Goal: Navigation & Orientation: Find specific page/section

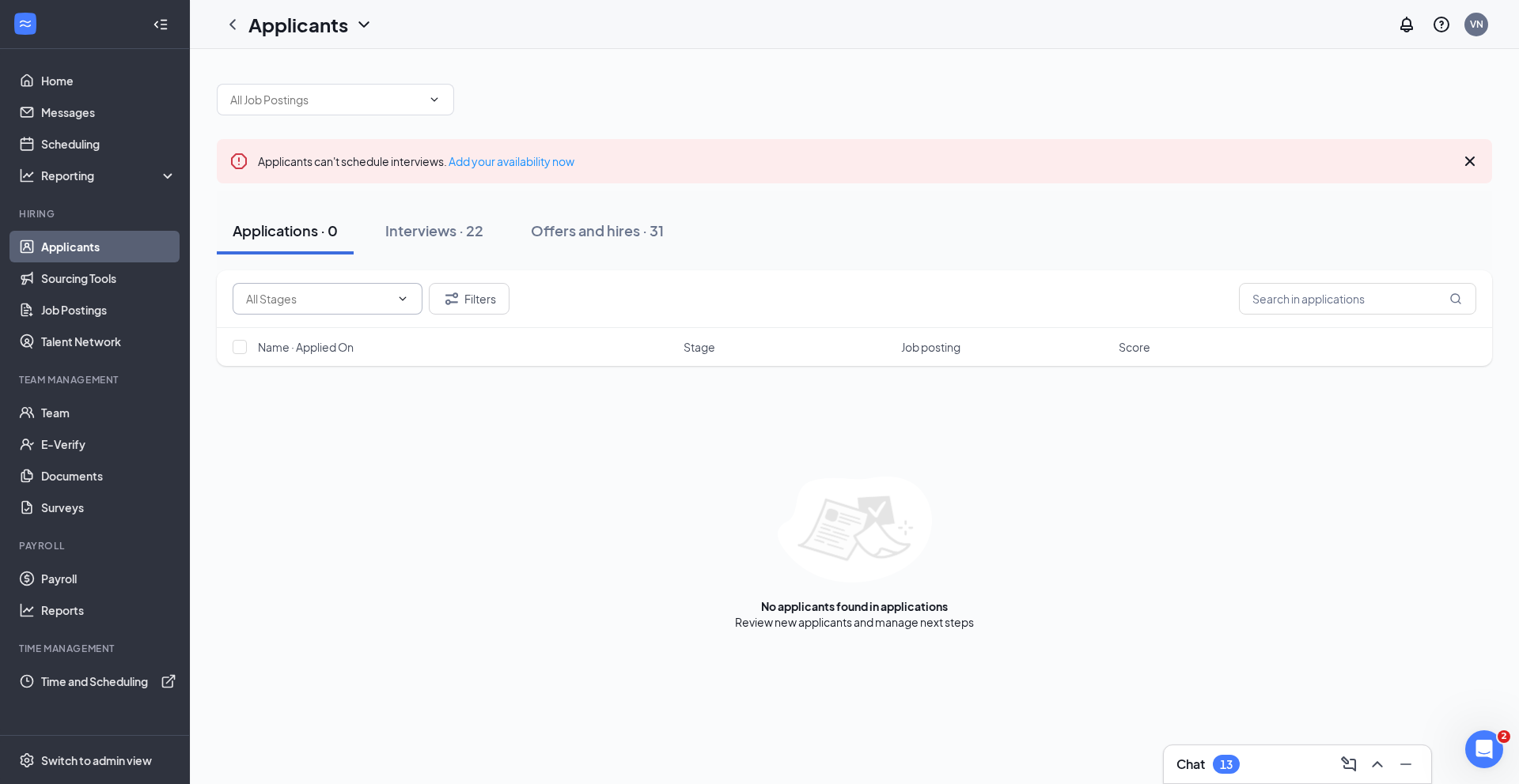
click at [302, 302] on input "text" at bounding box center [318, 299] width 144 height 18
click at [401, 240] on div "Interviews · 22" at bounding box center [434, 230] width 98 height 20
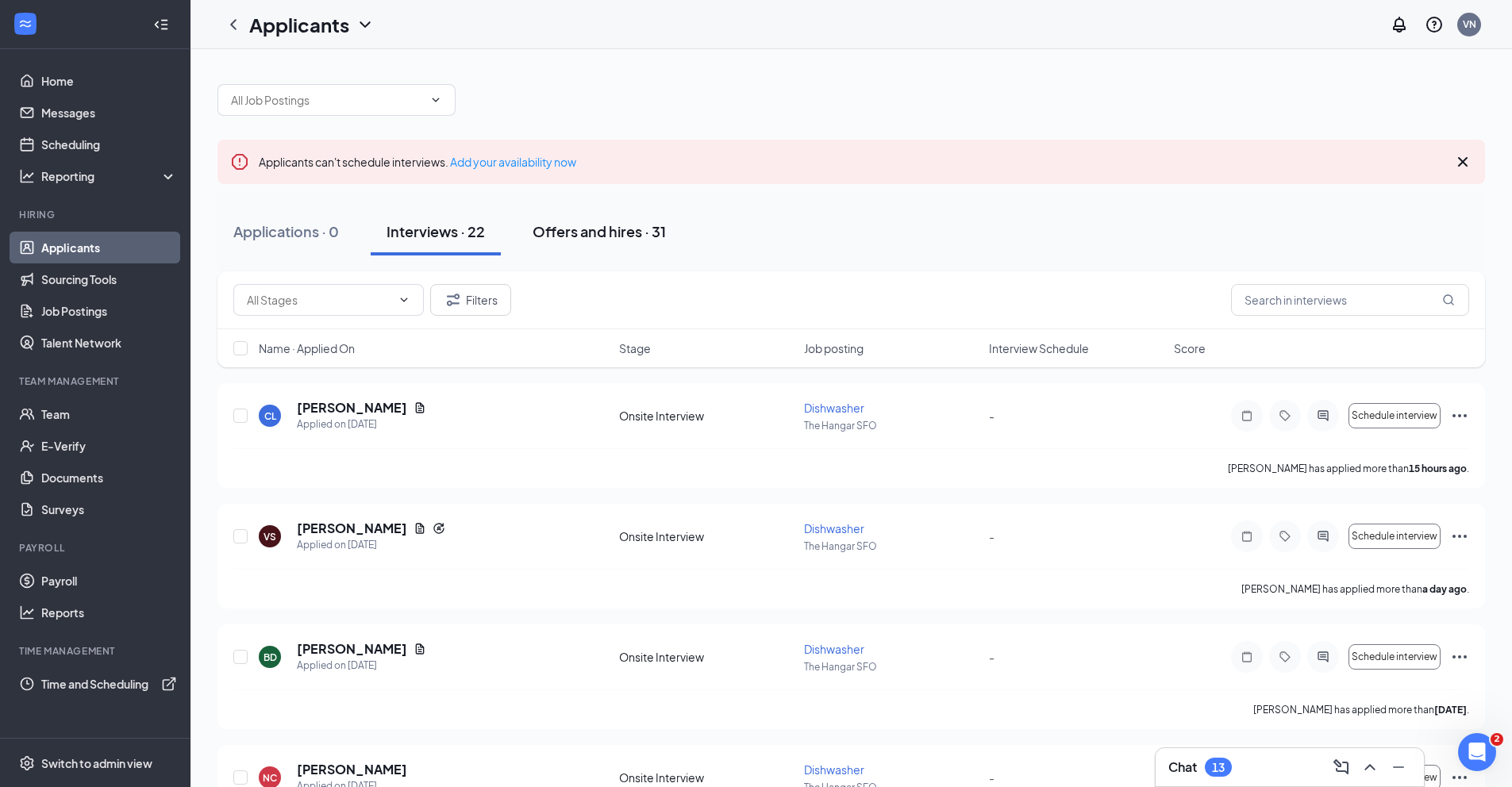
click at [617, 238] on div "Offers and hires · 31" at bounding box center [599, 231] width 134 height 20
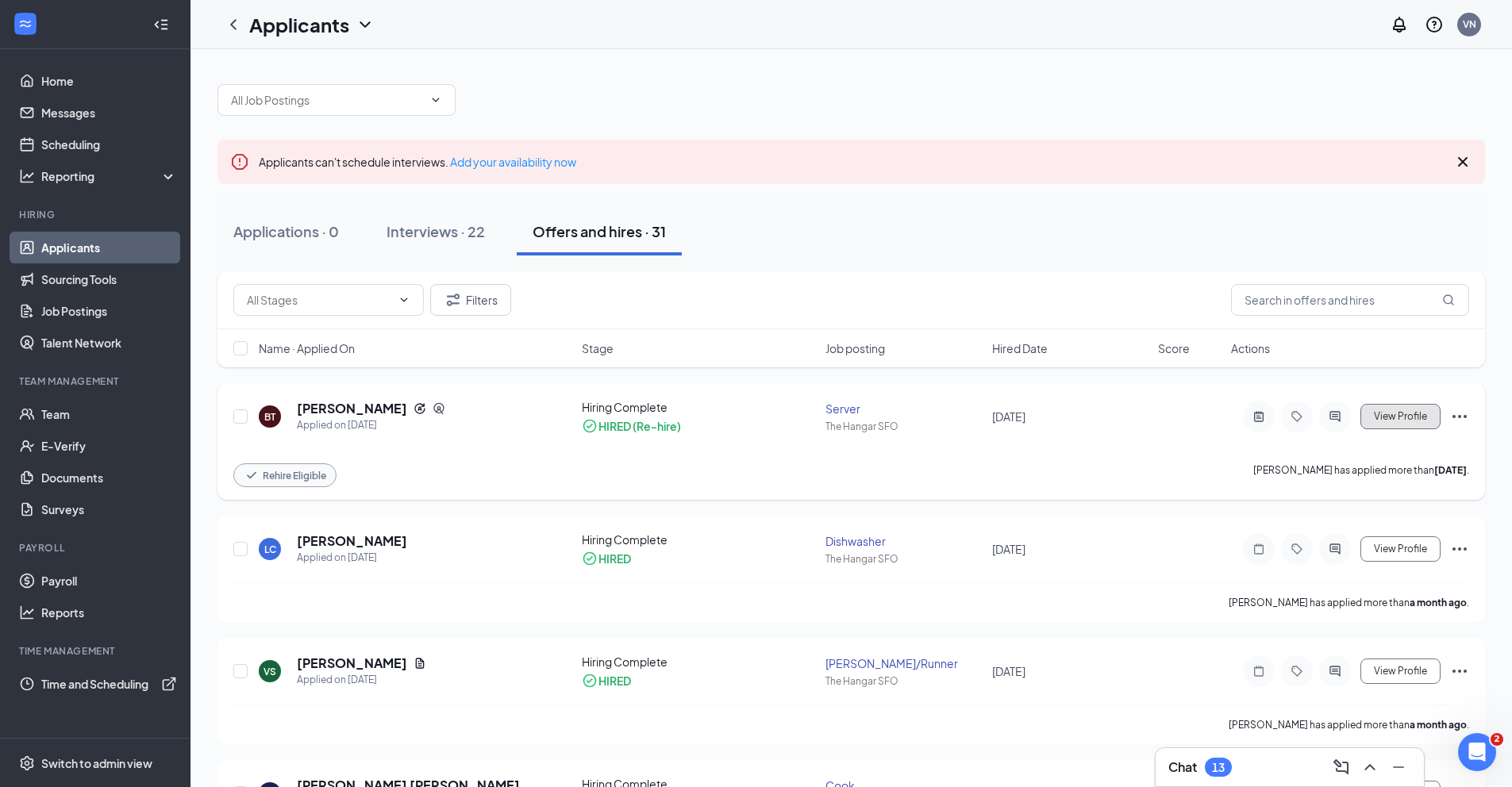
click at [1393, 412] on span "View Profile" at bounding box center [1401, 416] width 53 height 11
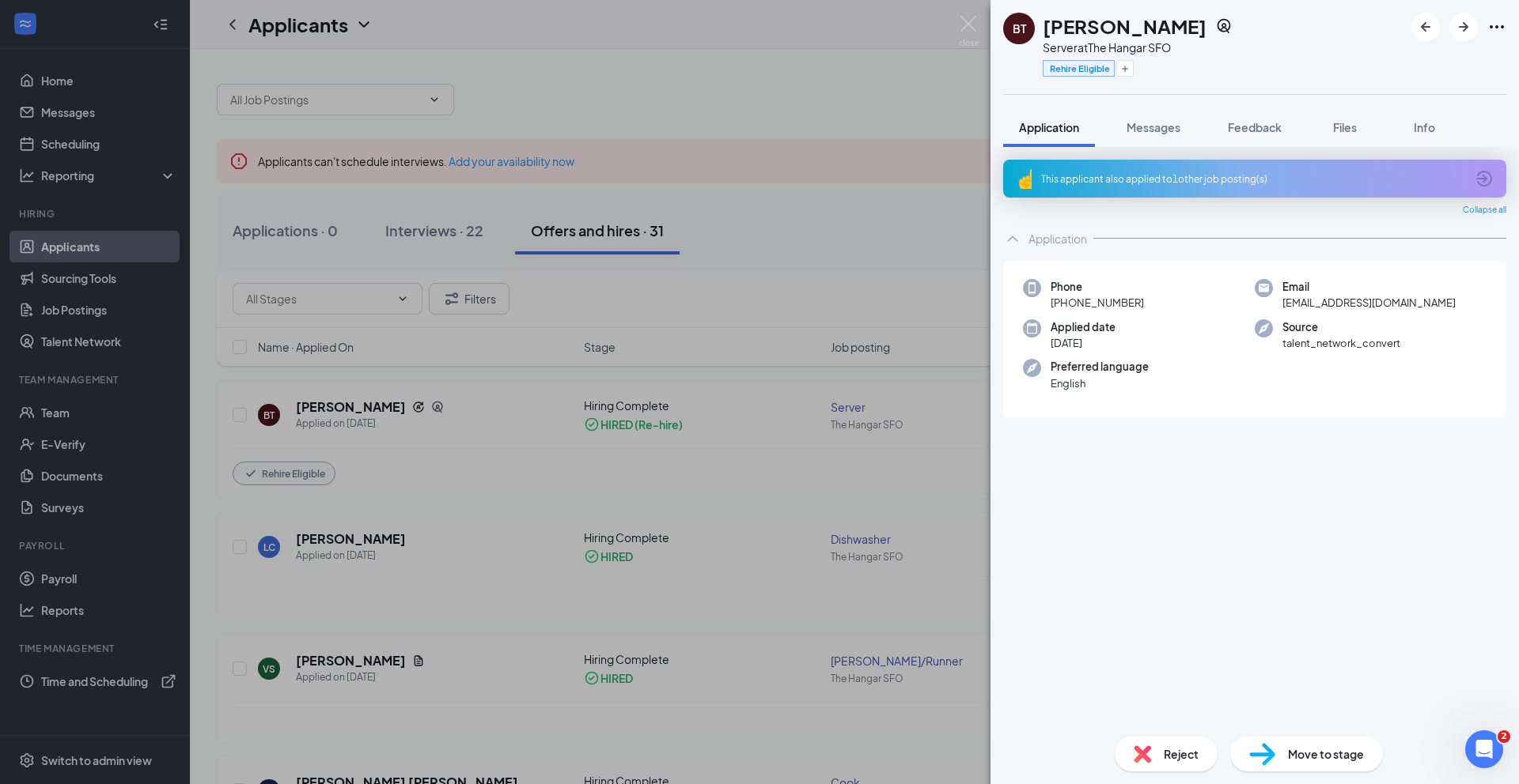
click at [1350, 761] on span "Move to stage" at bounding box center [1325, 755] width 76 height 18
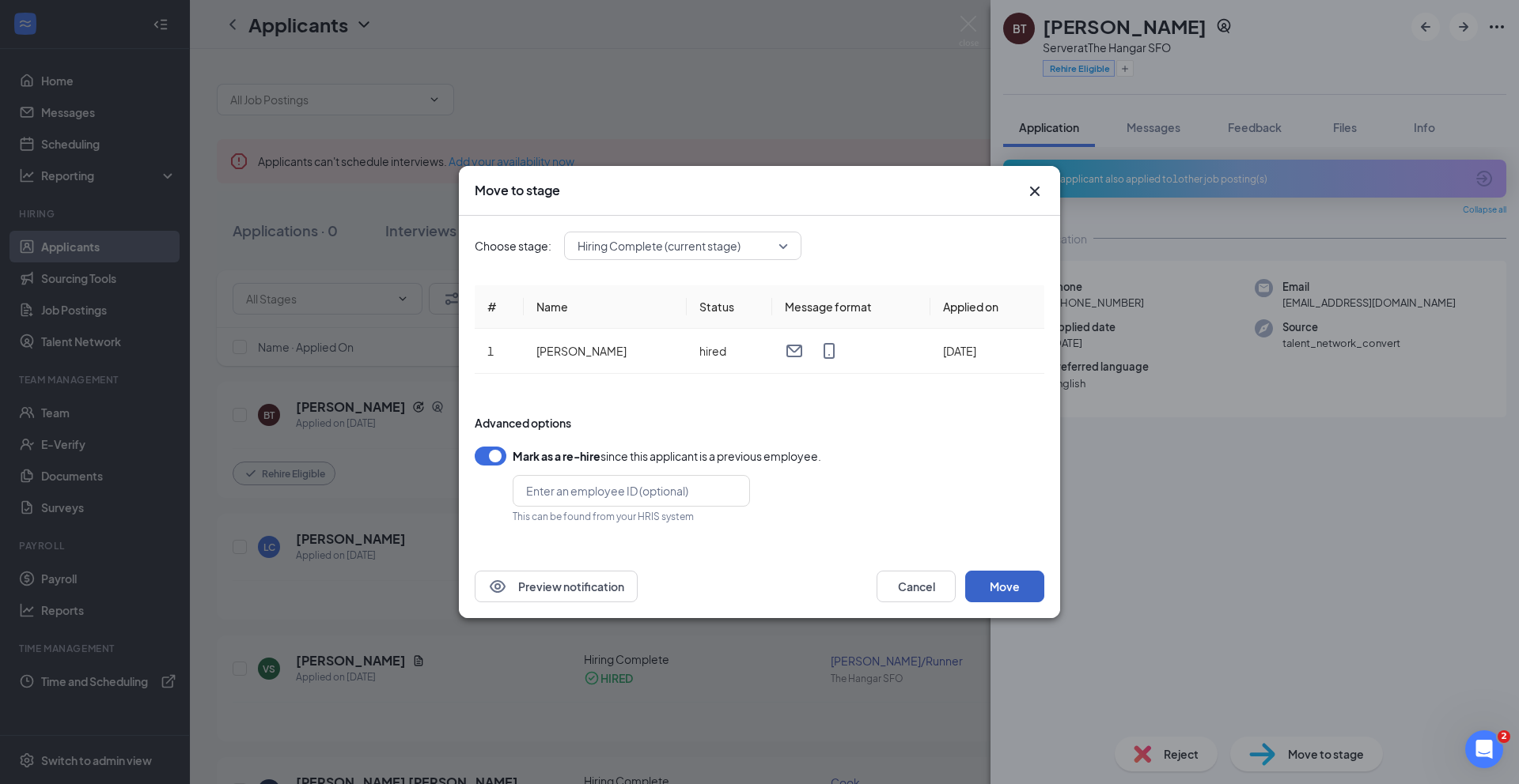
click at [1007, 588] on button "Move" at bounding box center [1004, 587] width 79 height 32
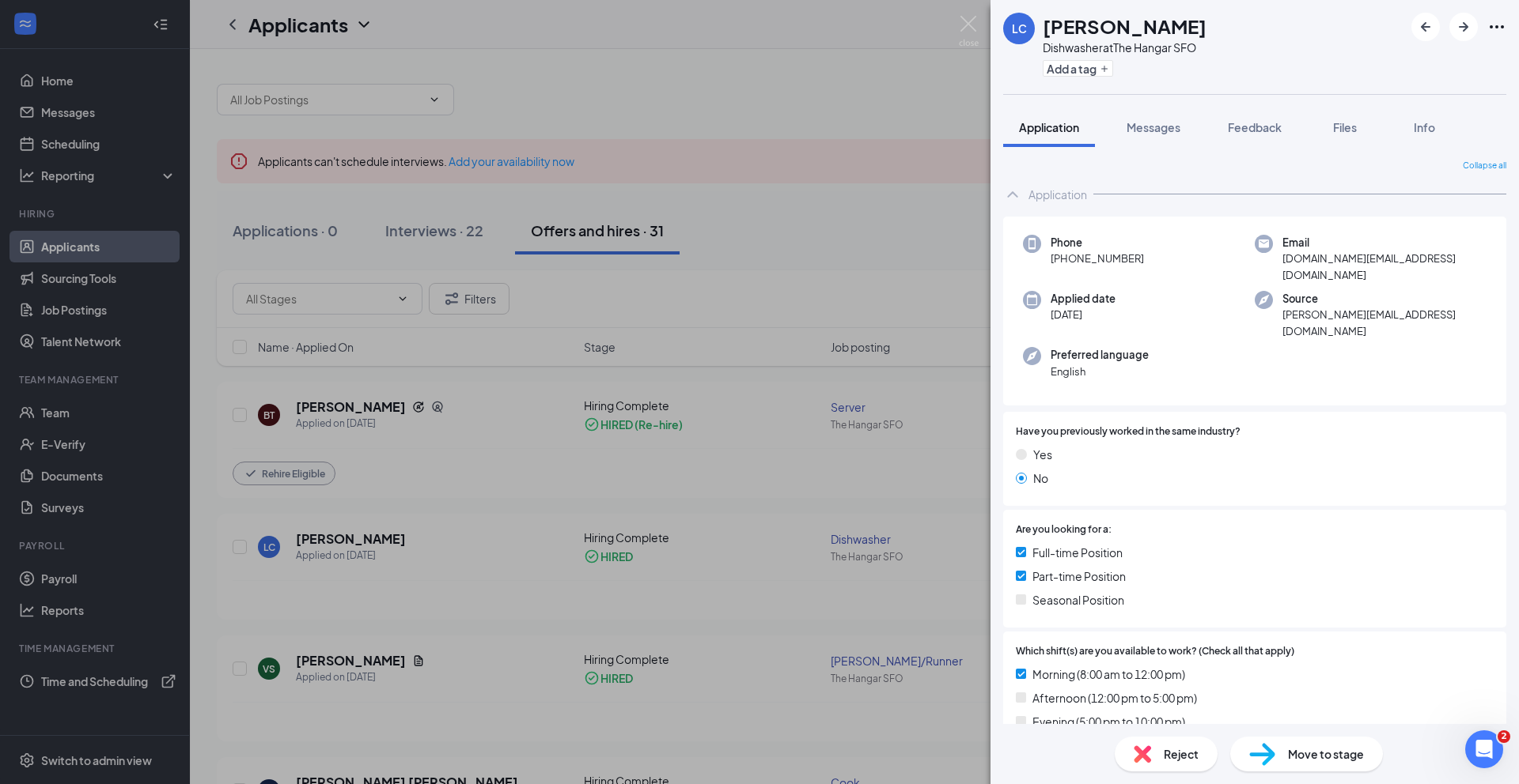
click at [769, 92] on div "LC Luis Cardenas Dishwasher at The Hangar SFO Add a tag Application Messages Fe…" at bounding box center [760, 392] width 1519 height 784
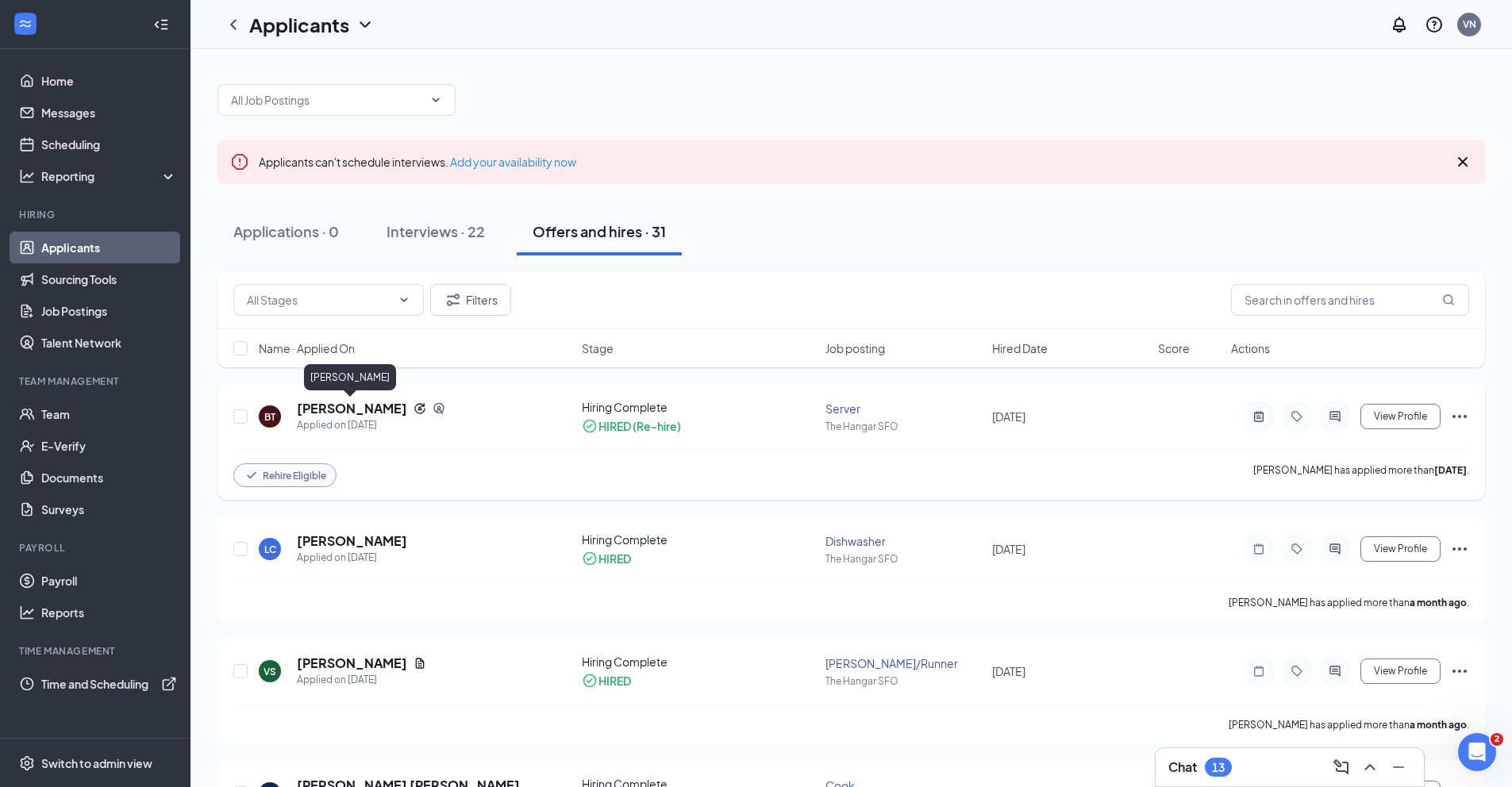
click at [351, 410] on h5 "Brandon Turcios" at bounding box center [352, 409] width 111 height 18
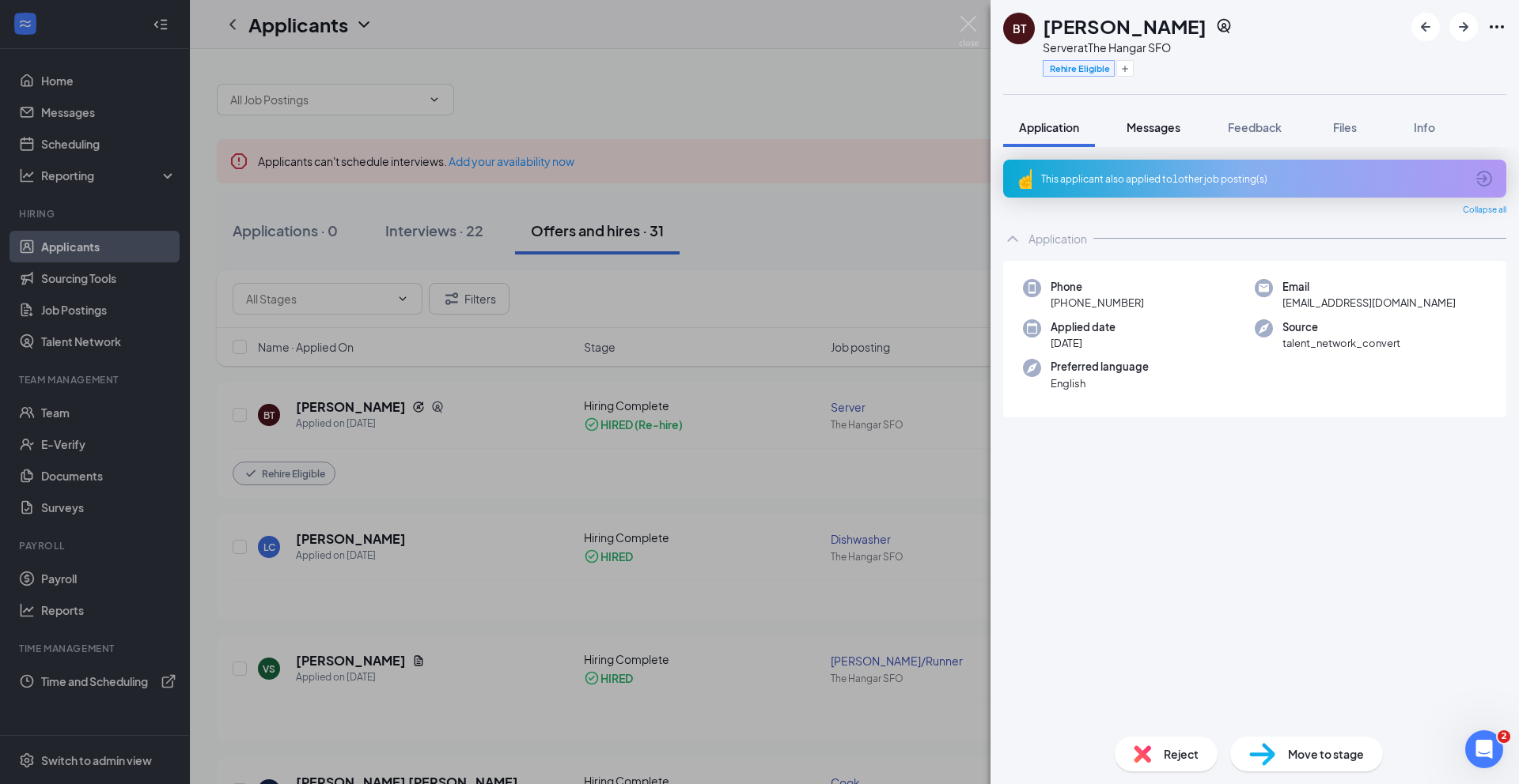
click at [1158, 121] on span "Messages" at bounding box center [1153, 127] width 54 height 14
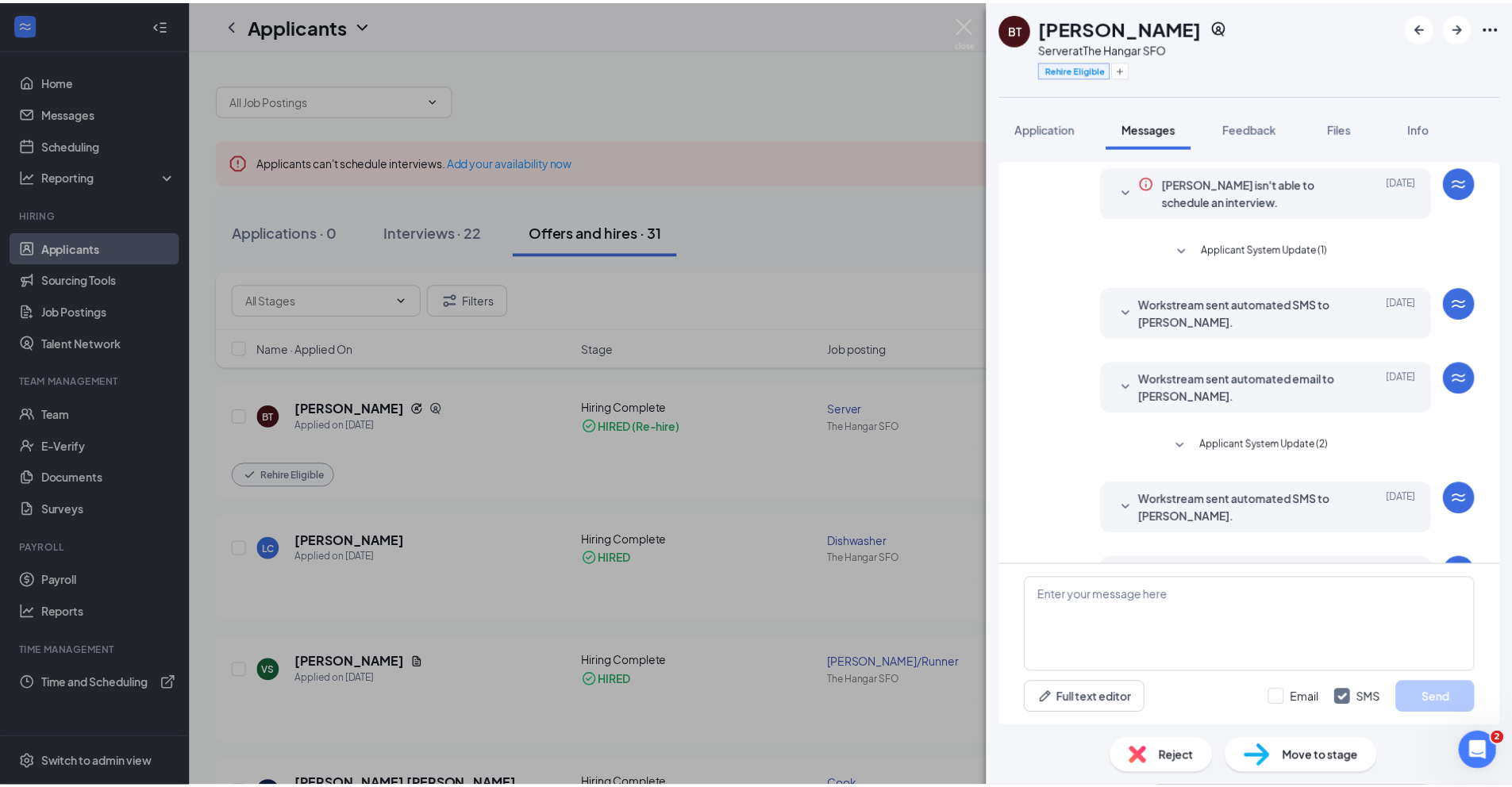
scroll to position [190, 0]
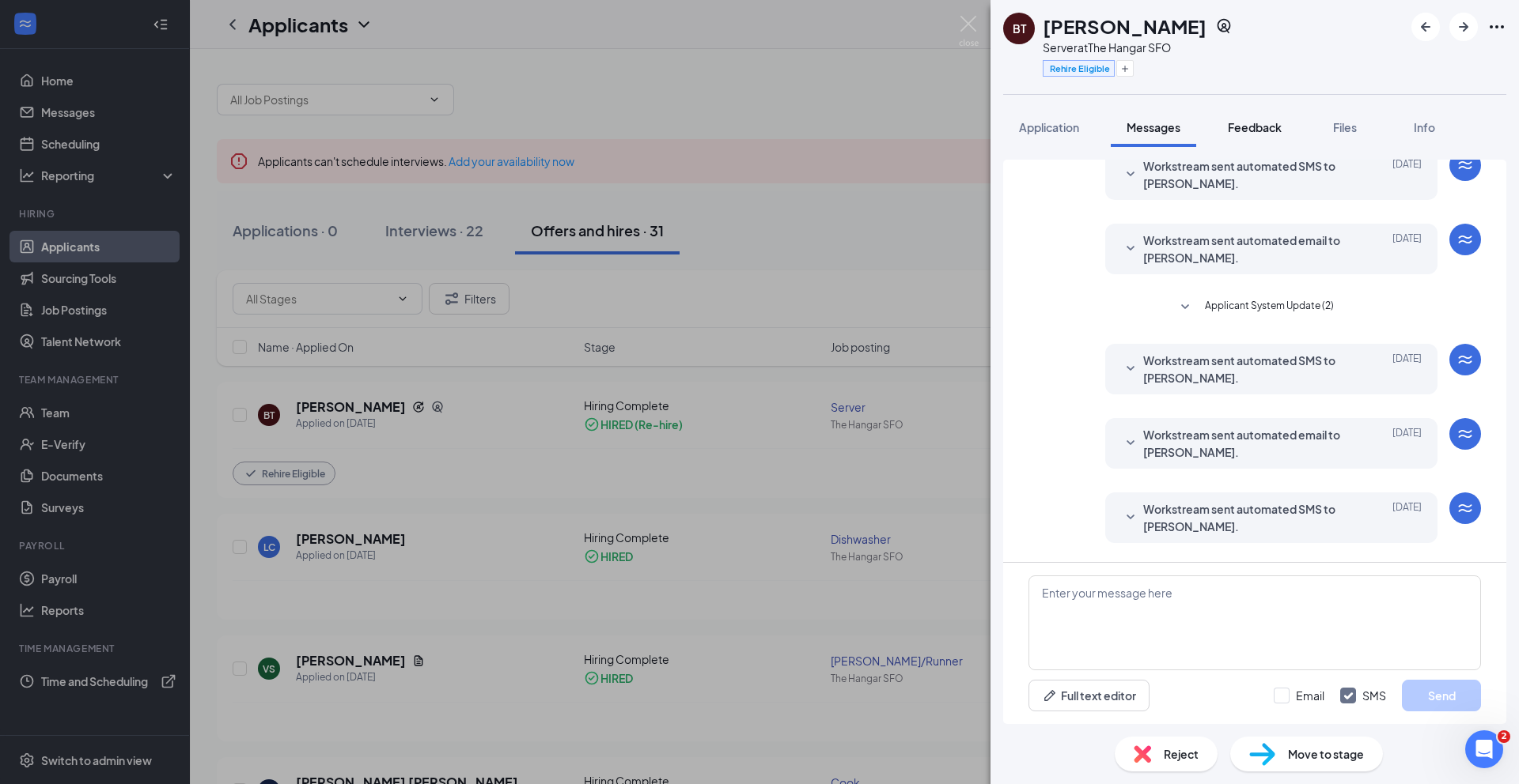
click at [1253, 126] on span "Feedback" at bounding box center [1254, 127] width 54 height 14
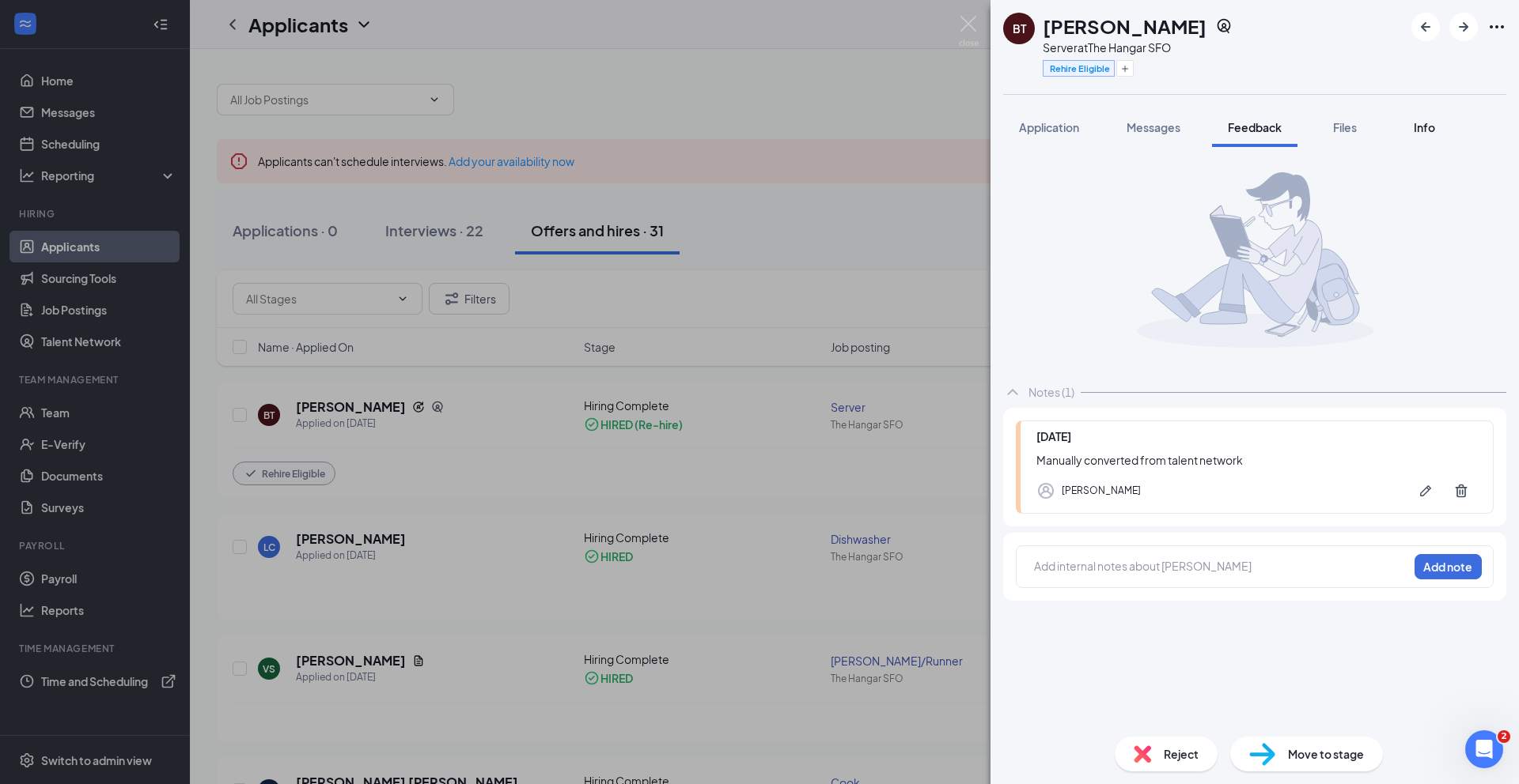
click at [1424, 131] on span "Info" at bounding box center [1424, 127] width 21 height 14
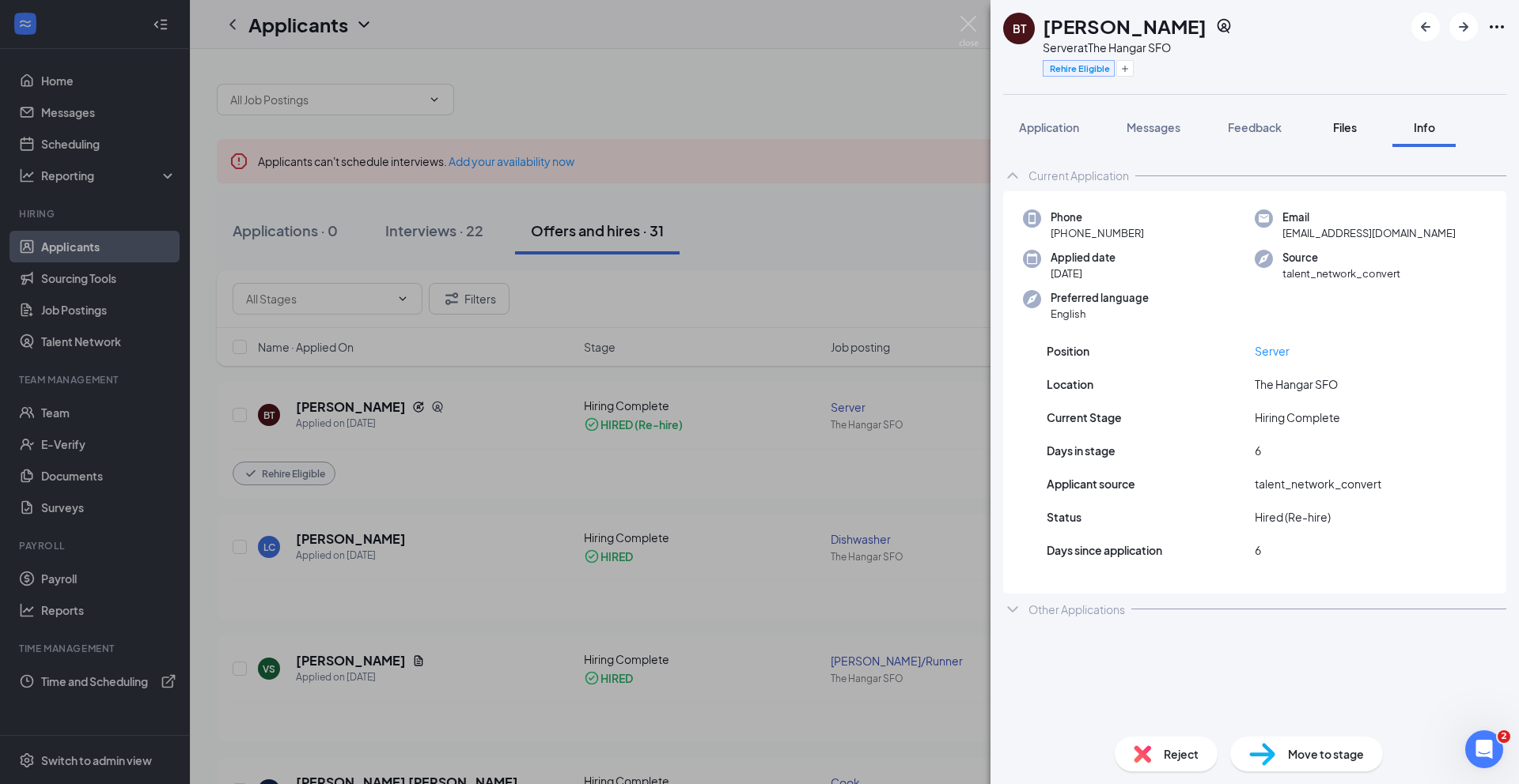
click at [1347, 126] on span "Files" at bounding box center [1344, 127] width 24 height 14
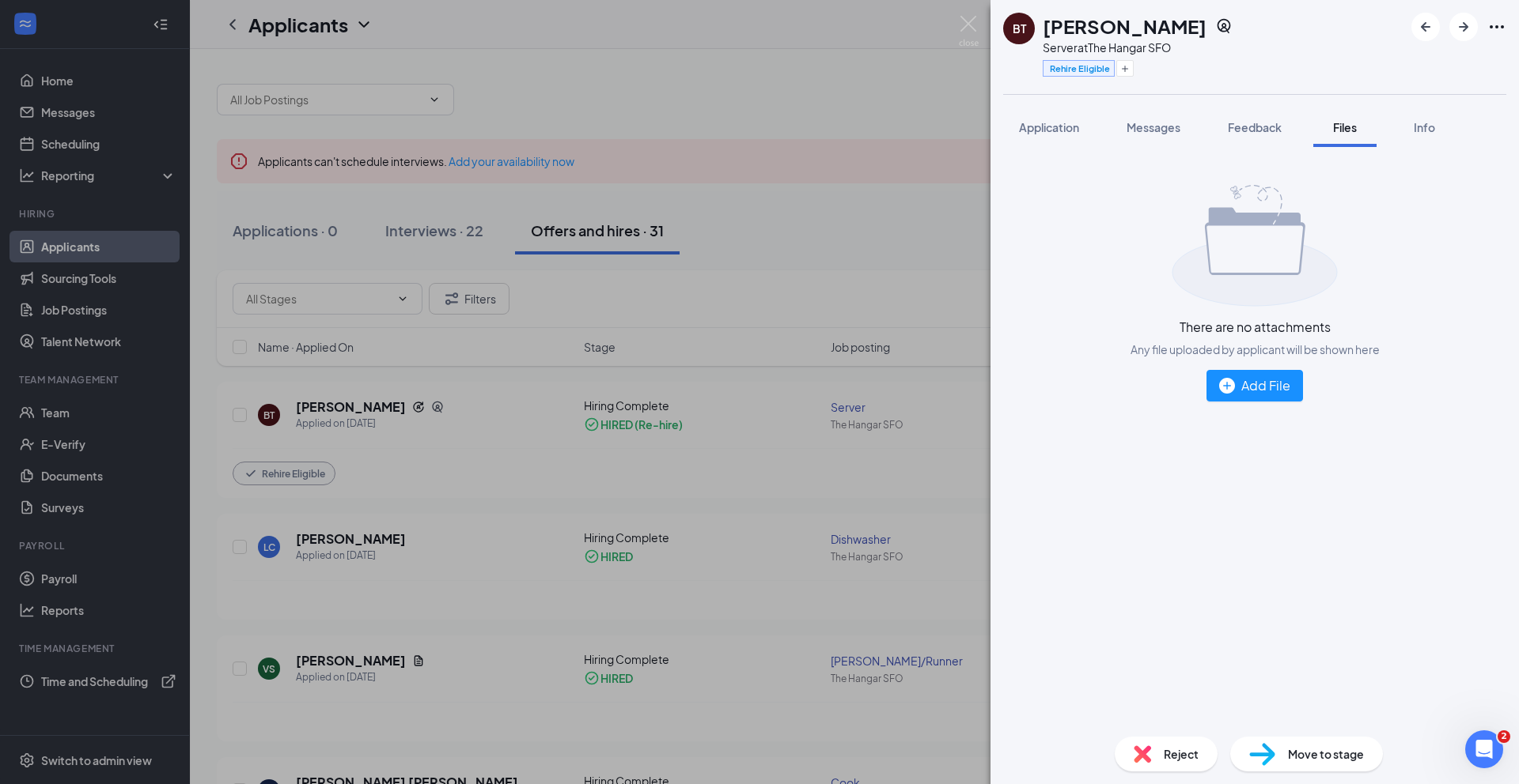
click at [158, 425] on div "BT Brandon Turcios Server at The Hangar SFO Rehire Eligible Application Message…" at bounding box center [760, 392] width 1519 height 784
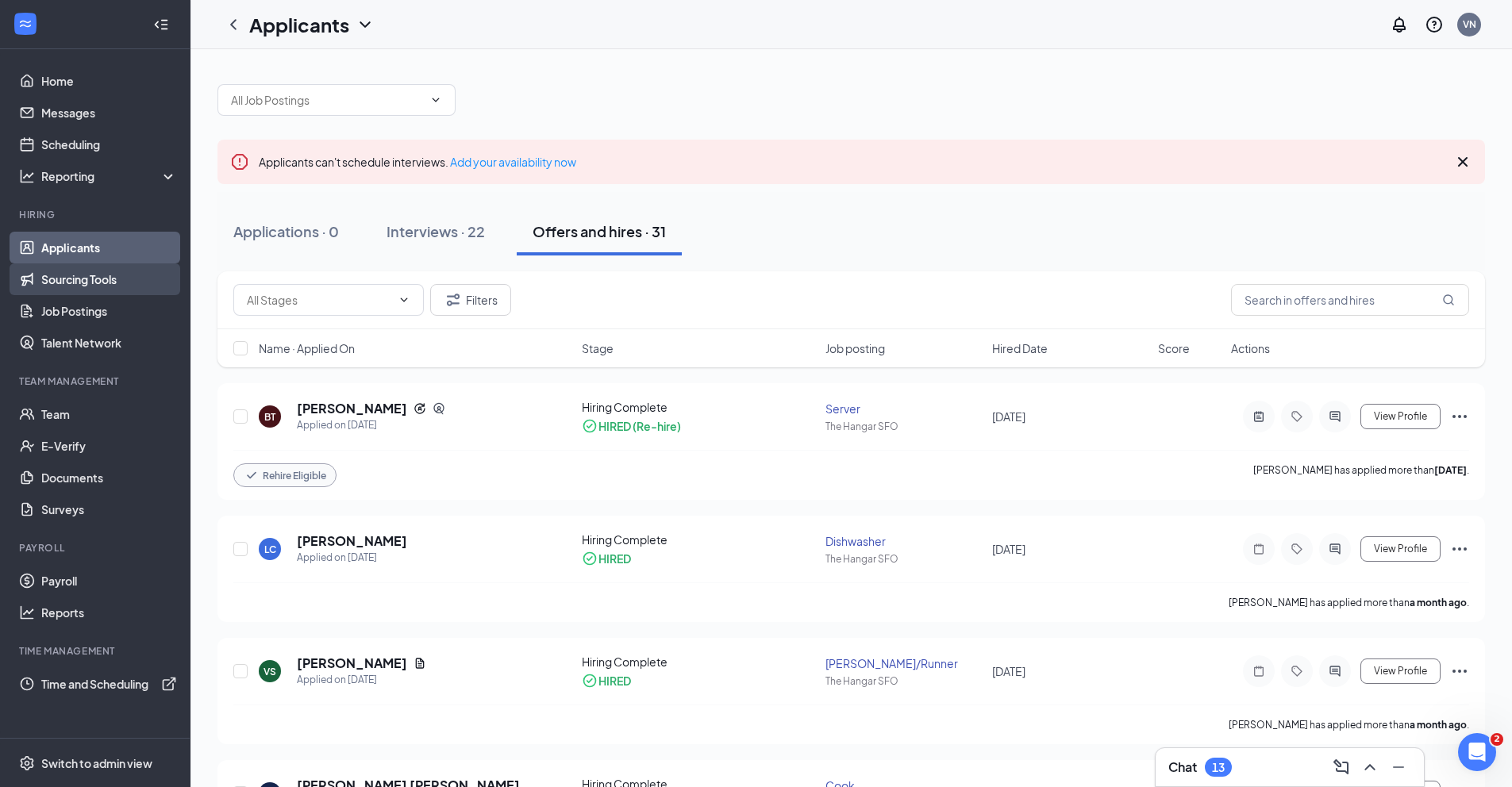
click at [94, 277] on link "Sourcing Tools" at bounding box center [109, 280] width 136 height 32
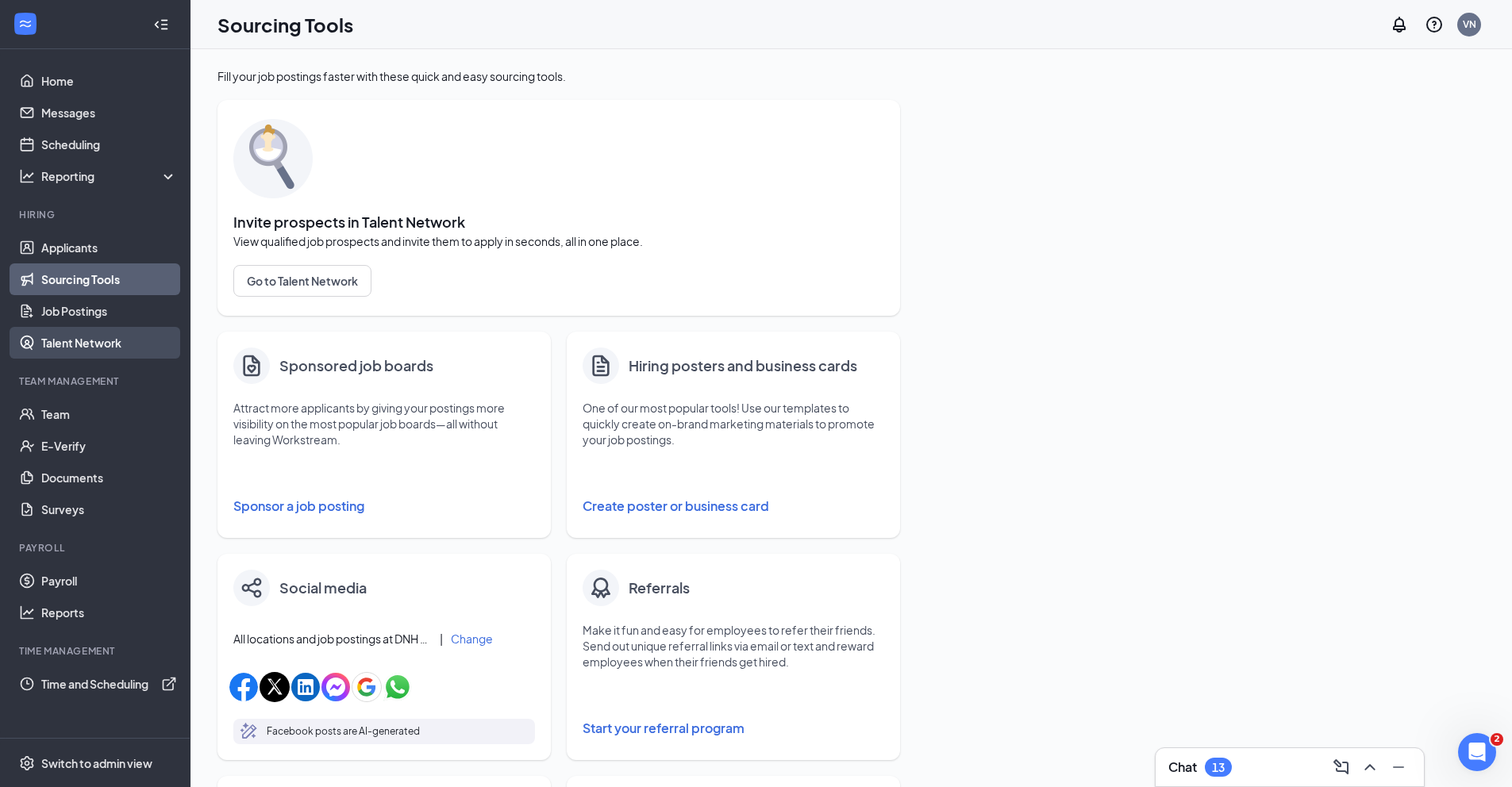
click at [92, 349] on link "Talent Network" at bounding box center [109, 343] width 136 height 32
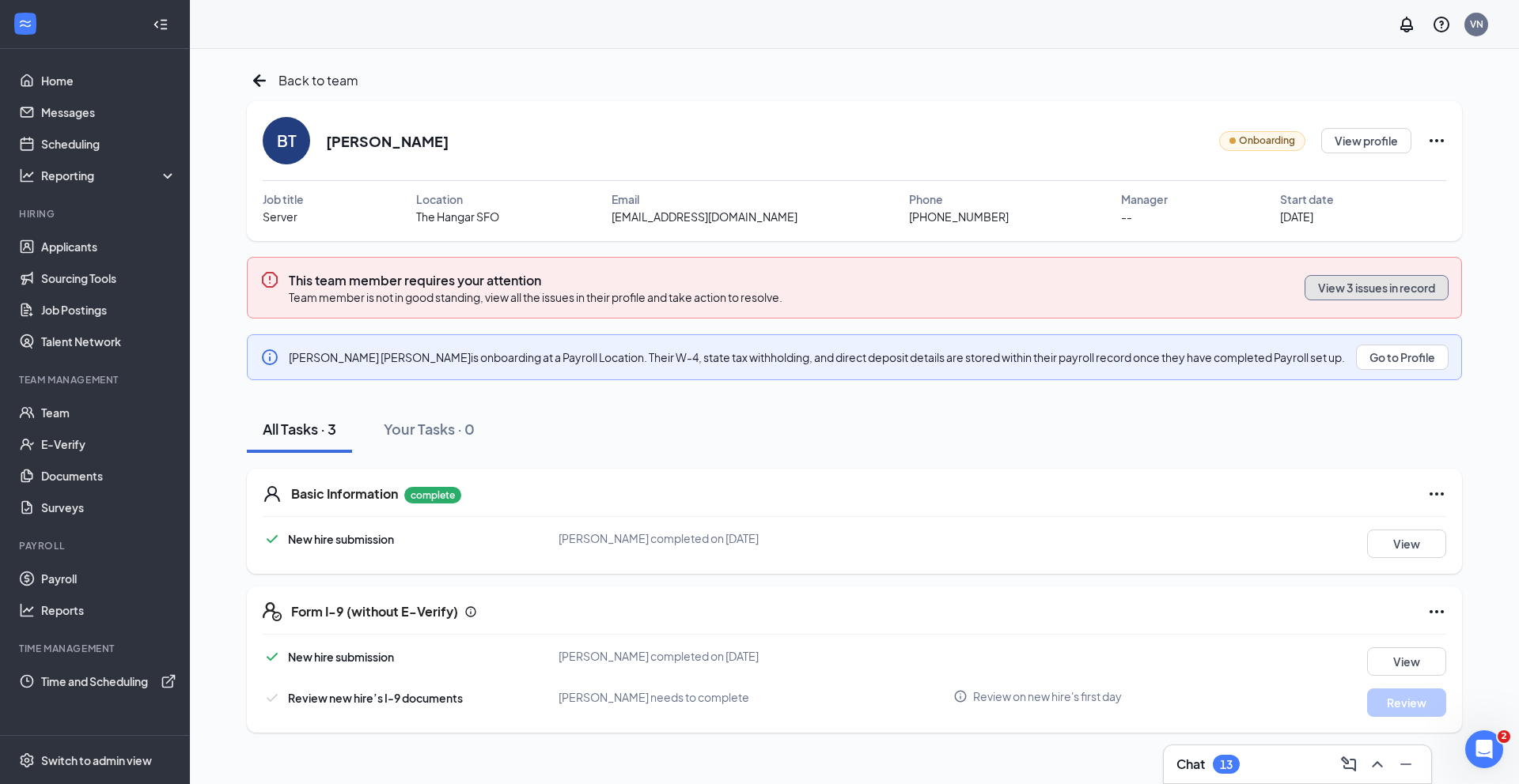
click at [1360, 289] on button "View 3 issues in record" at bounding box center [1376, 288] width 144 height 25
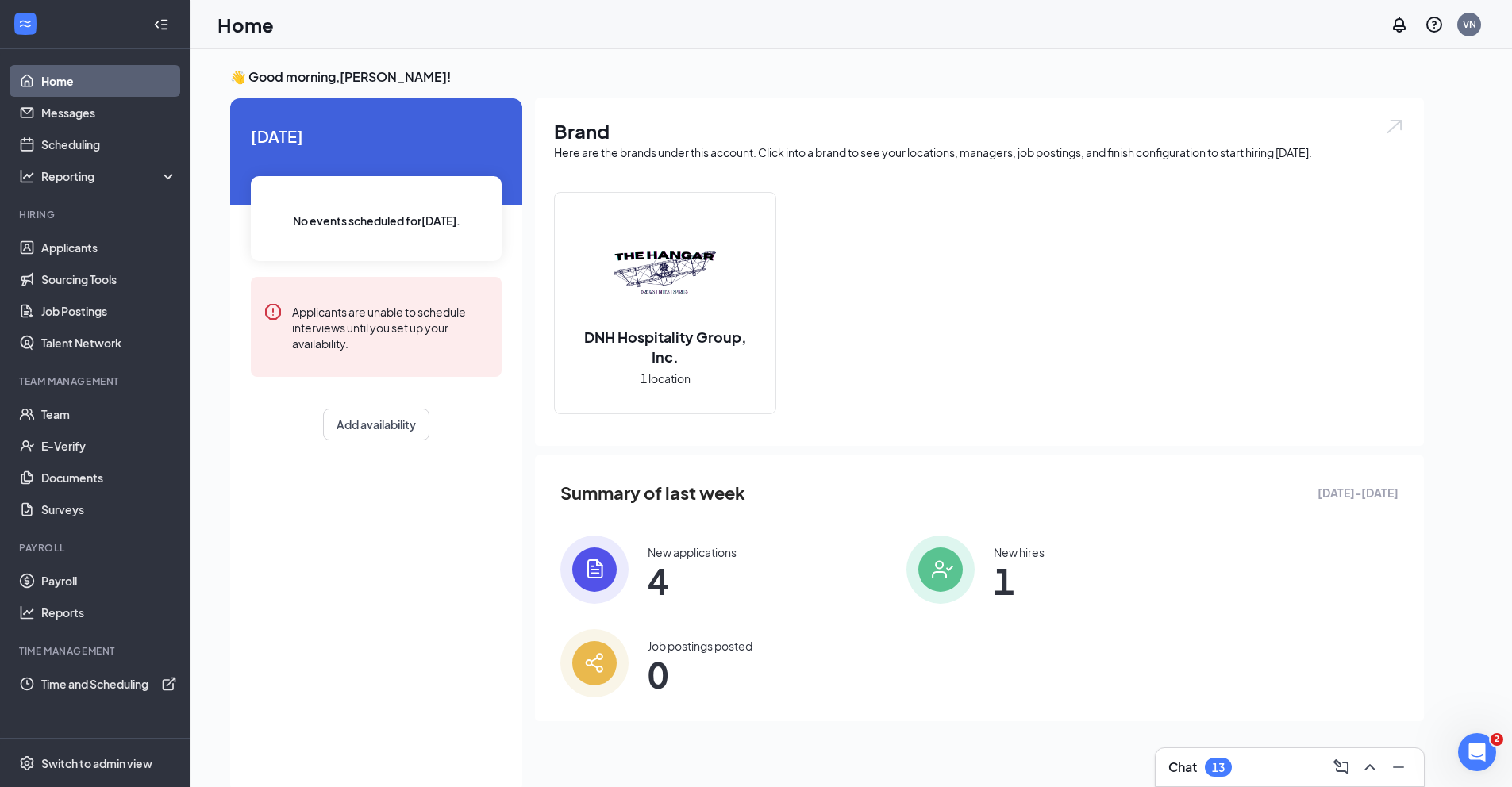
click at [87, 87] on link "Home" at bounding box center [109, 81] width 136 height 32
